Goal: Task Accomplishment & Management: Manage account settings

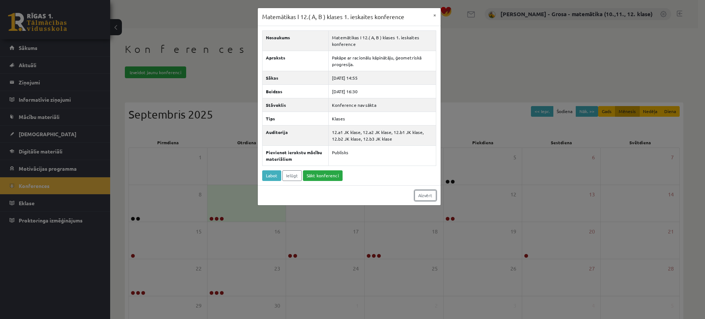
drag, startPoint x: 427, startPoint y: 195, endPoint x: 396, endPoint y: 199, distance: 31.1
click at [427, 195] on link "Aizvērt" at bounding box center [425, 195] width 22 height 11
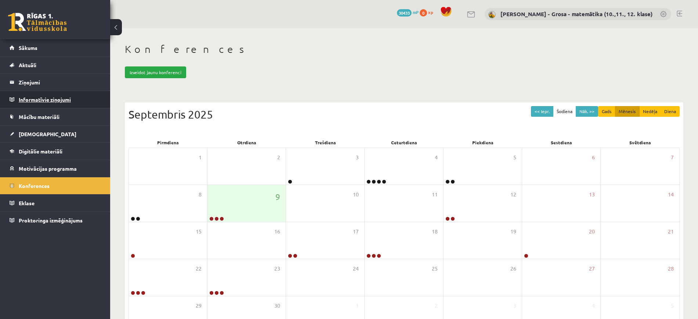
click at [85, 103] on legend "Informatīvie ziņojumi 0" at bounding box center [60, 99] width 82 height 17
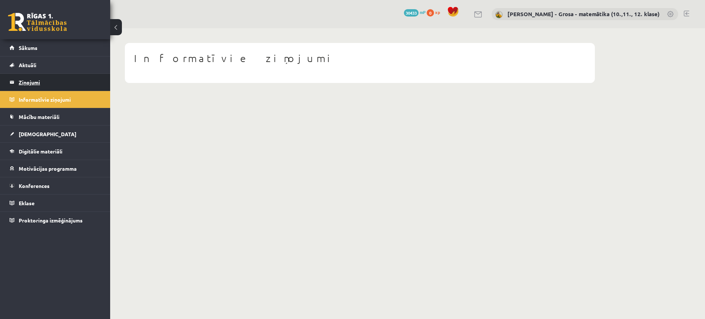
click at [77, 81] on legend "Ziņojumi 1" at bounding box center [60, 82] width 82 height 17
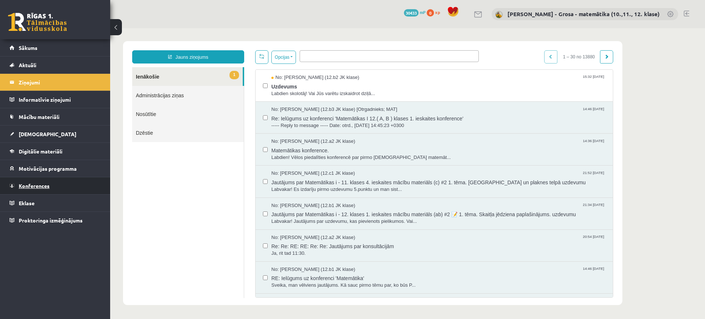
click at [89, 186] on link "Konferences" at bounding box center [55, 185] width 91 height 17
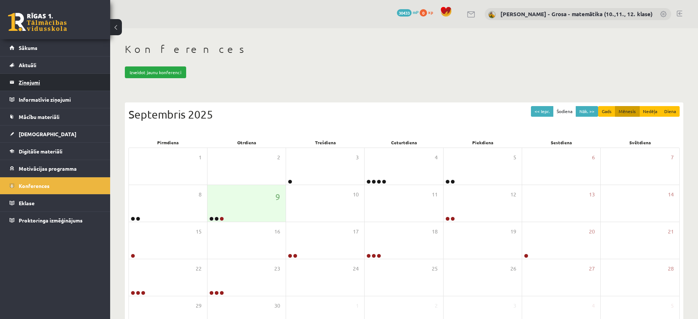
click at [80, 87] on legend "Ziņojumi 1" at bounding box center [60, 82] width 82 height 17
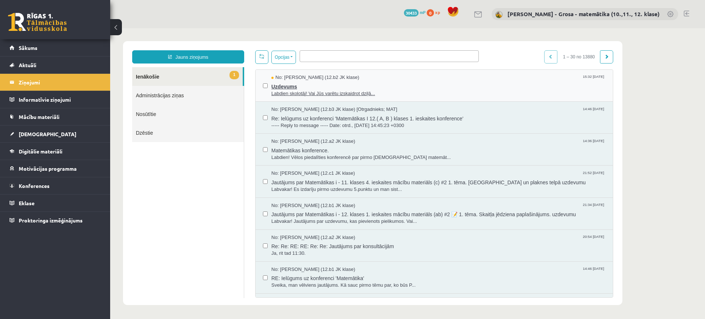
click at [430, 87] on span "Uzdevums" at bounding box center [438, 85] width 334 height 9
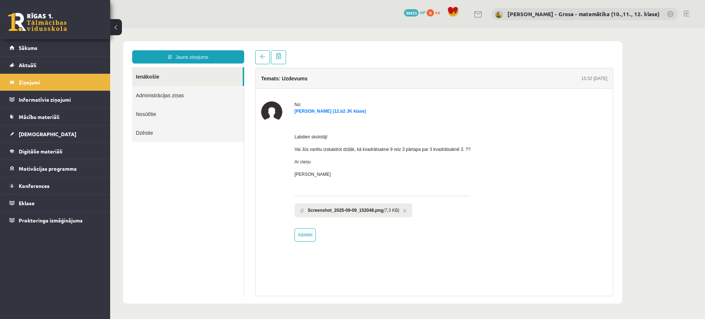
click at [403, 212] on link at bounding box center [405, 210] width 4 height 5
click at [263, 57] on span at bounding box center [262, 56] width 5 height 5
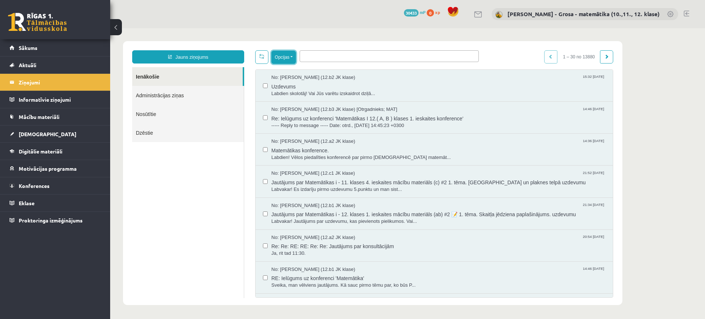
click at [291, 54] on button "Opcijas" at bounding box center [283, 57] width 25 height 13
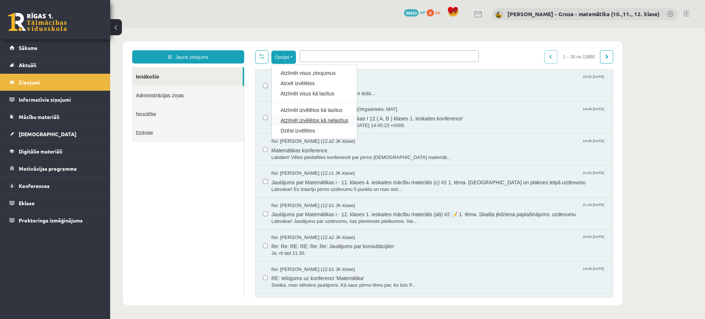
click at [330, 120] on link "Atzīmēt izvēlētos kā nelasītus" at bounding box center [314, 120] width 68 height 7
